Goal: Task Accomplishment & Management: Manage account settings

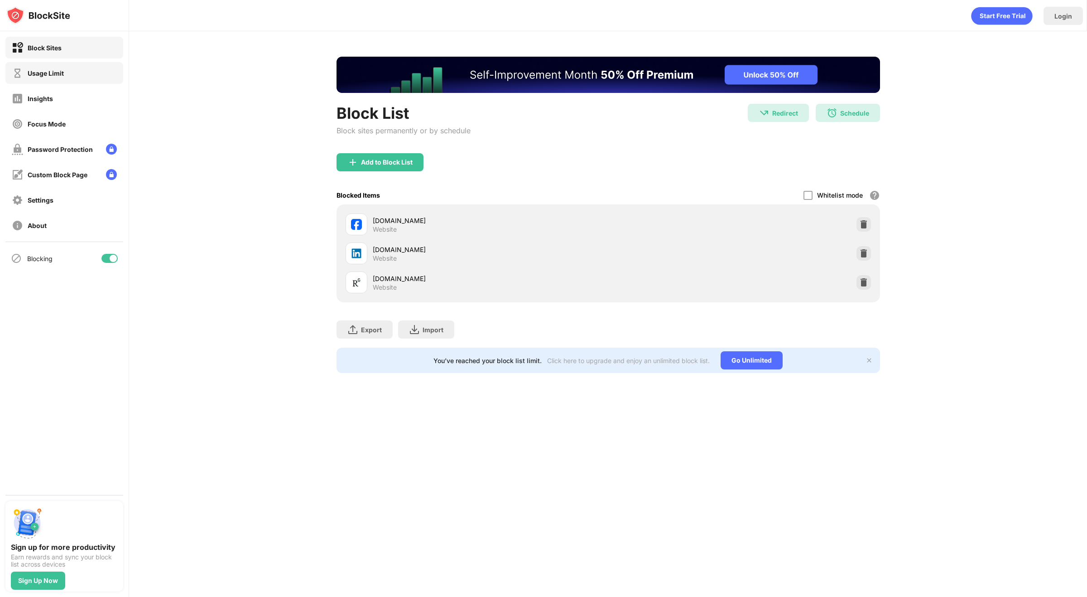
click at [47, 75] on div "Usage Limit" at bounding box center [46, 73] width 36 height 8
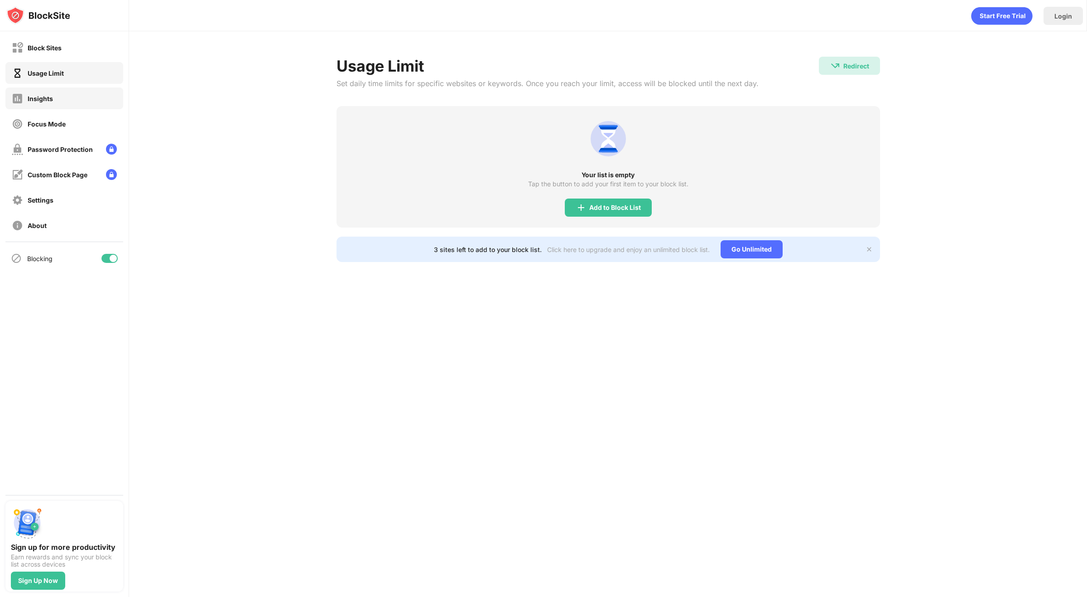
click at [42, 96] on div "Insights" at bounding box center [40, 99] width 25 height 8
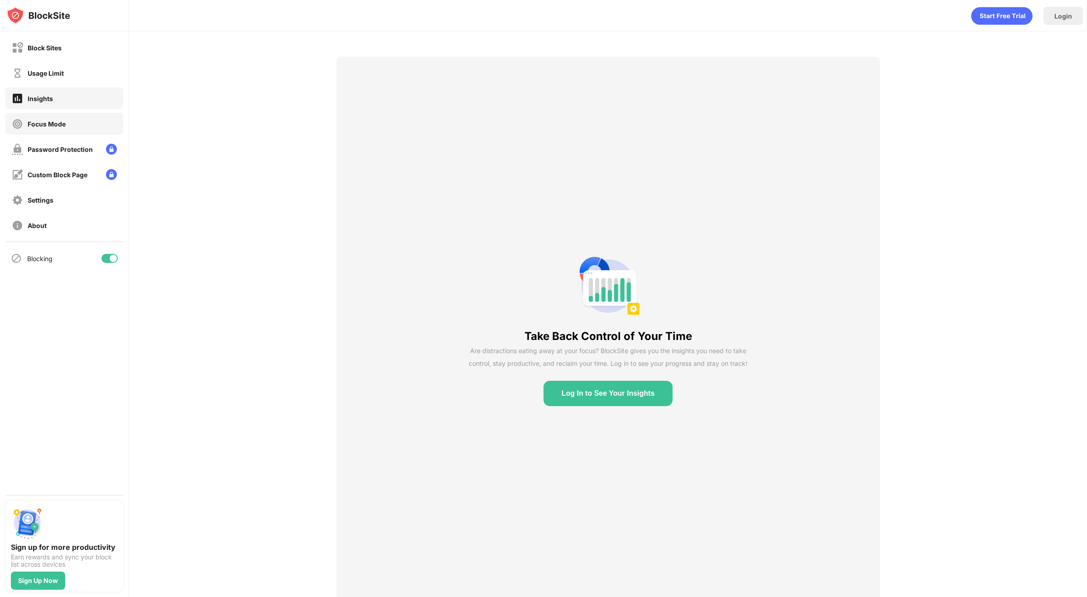
click at [44, 122] on div "Focus Mode" at bounding box center [47, 124] width 38 height 8
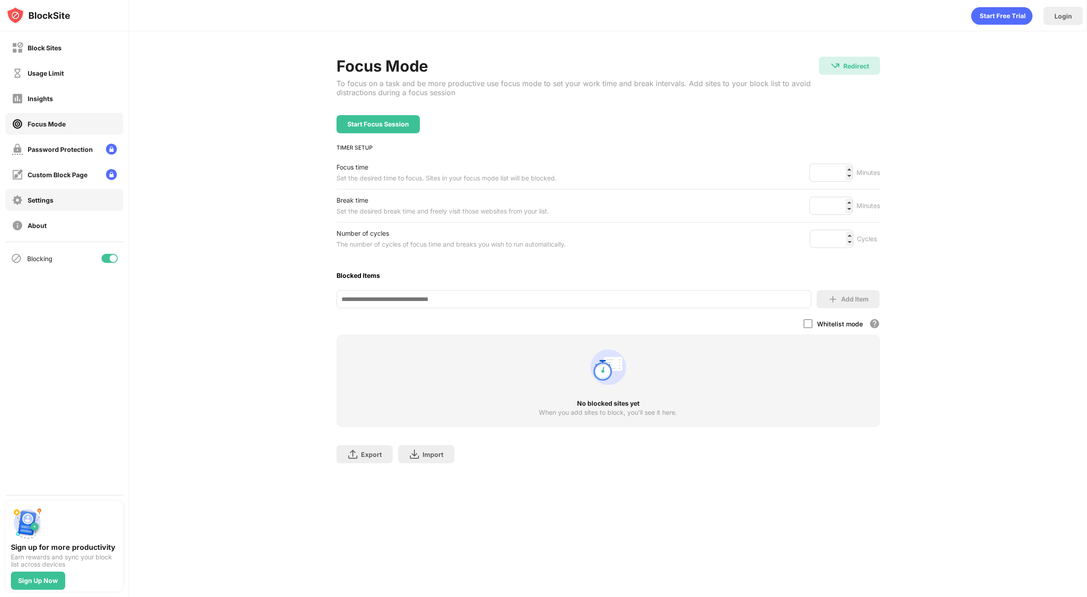
click at [45, 194] on div "Settings" at bounding box center [33, 199] width 42 height 11
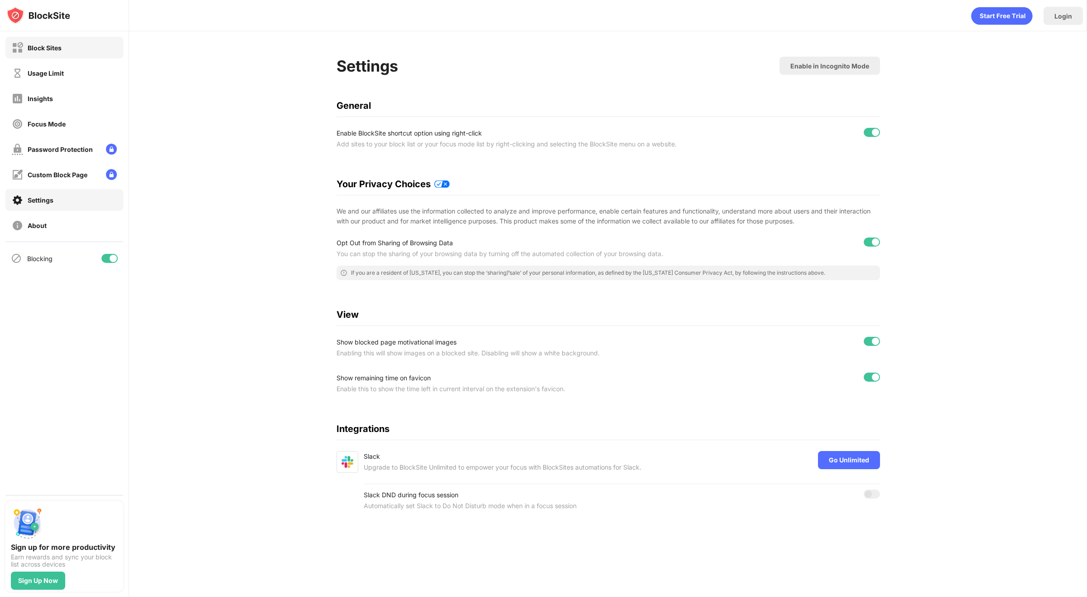
click at [45, 44] on div "Block Sites" at bounding box center [45, 48] width 34 height 8
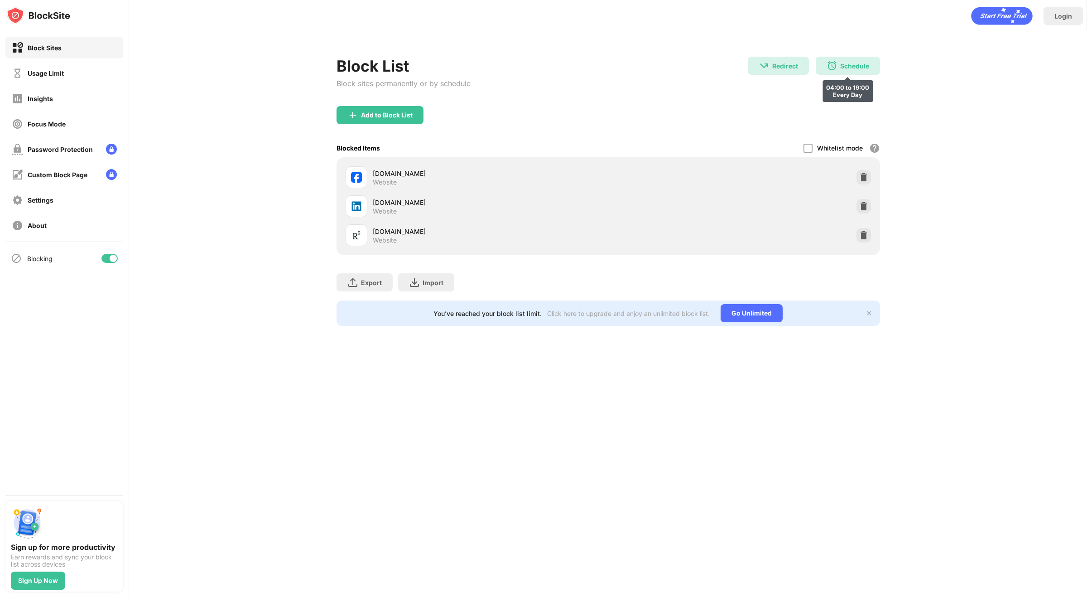
click at [860, 63] on div "Schedule" at bounding box center [854, 66] width 29 height 8
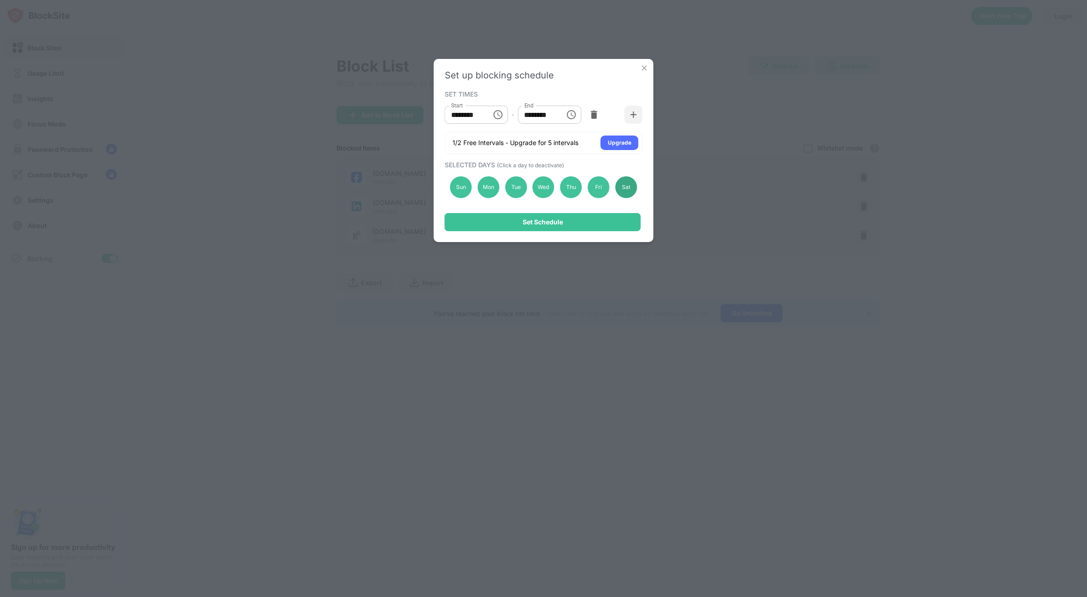
click at [633, 187] on div "Sat" at bounding box center [626, 187] width 22 height 22
click at [646, 68] on img at bounding box center [644, 67] width 9 height 9
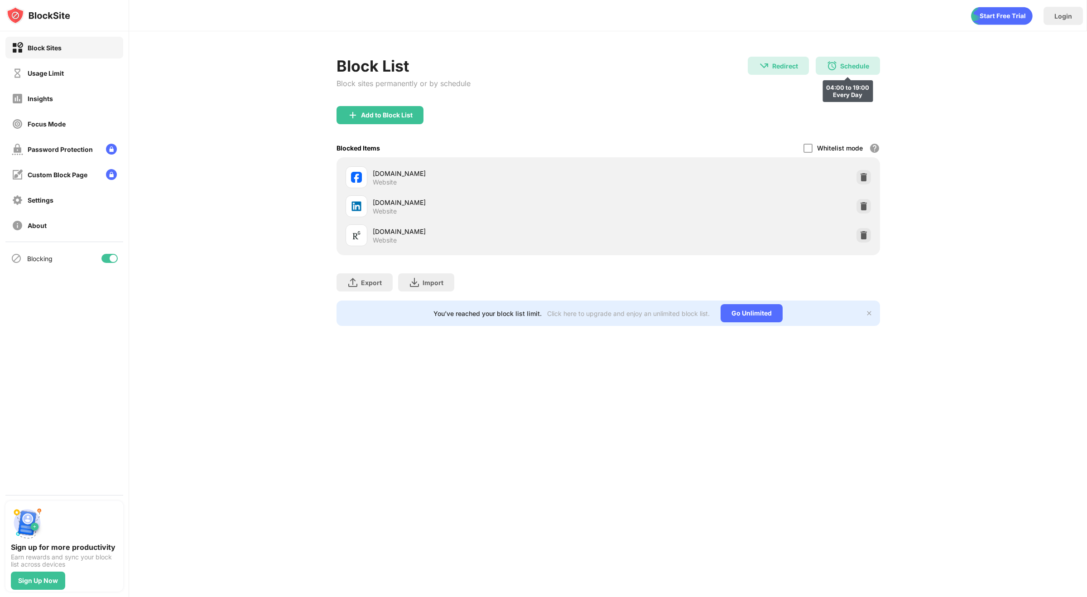
click at [866, 65] on div "Schedule" at bounding box center [854, 66] width 29 height 8
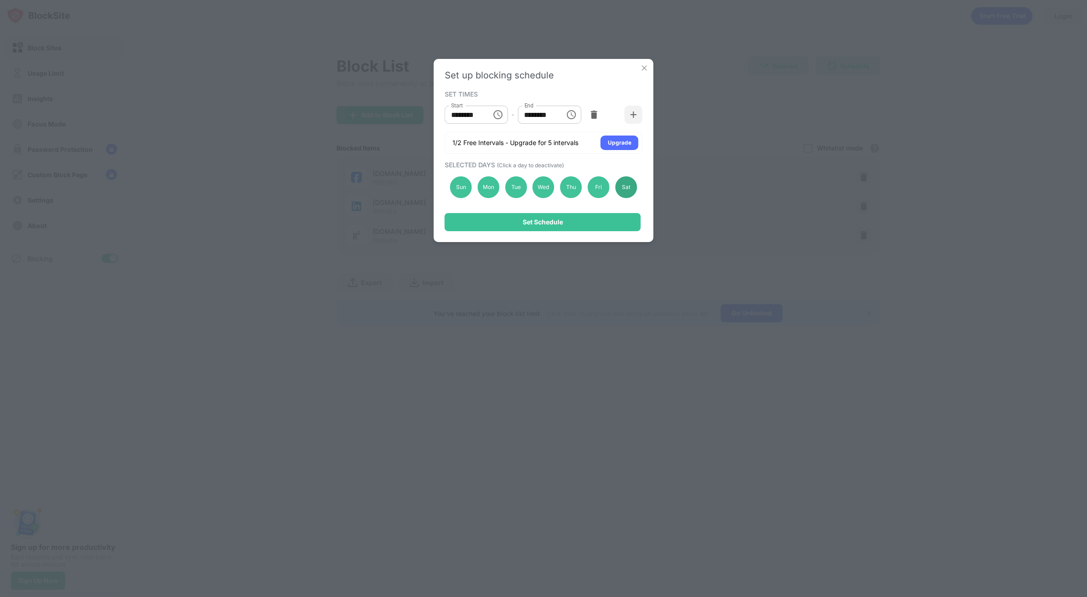
click at [632, 191] on div "Sat" at bounding box center [626, 187] width 22 height 22
click at [583, 226] on div "Set Schedule" at bounding box center [543, 222] width 196 height 18
